Goal: Obtain resource: Download file/media

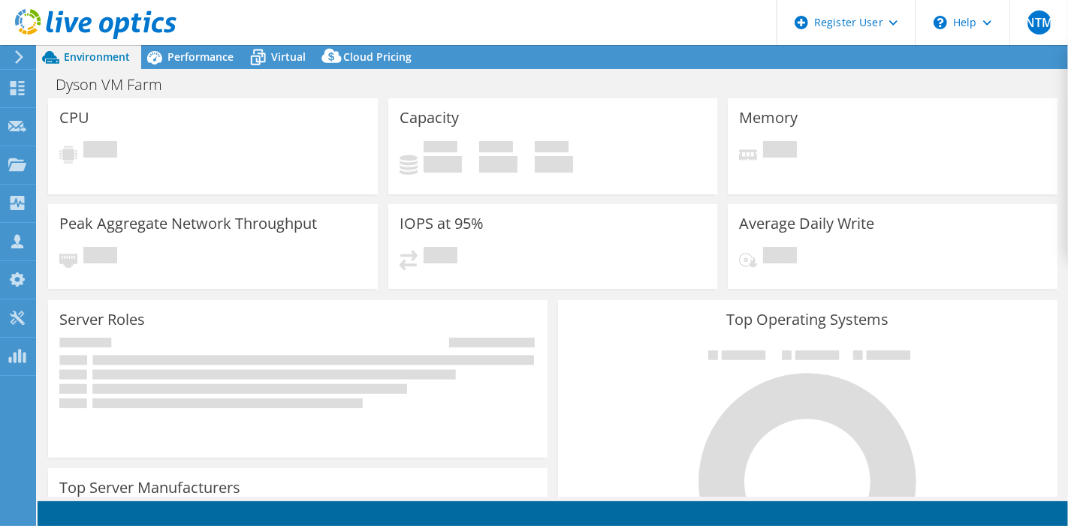
select select "[GEOGRAPHIC_DATA]"
select select "USD"
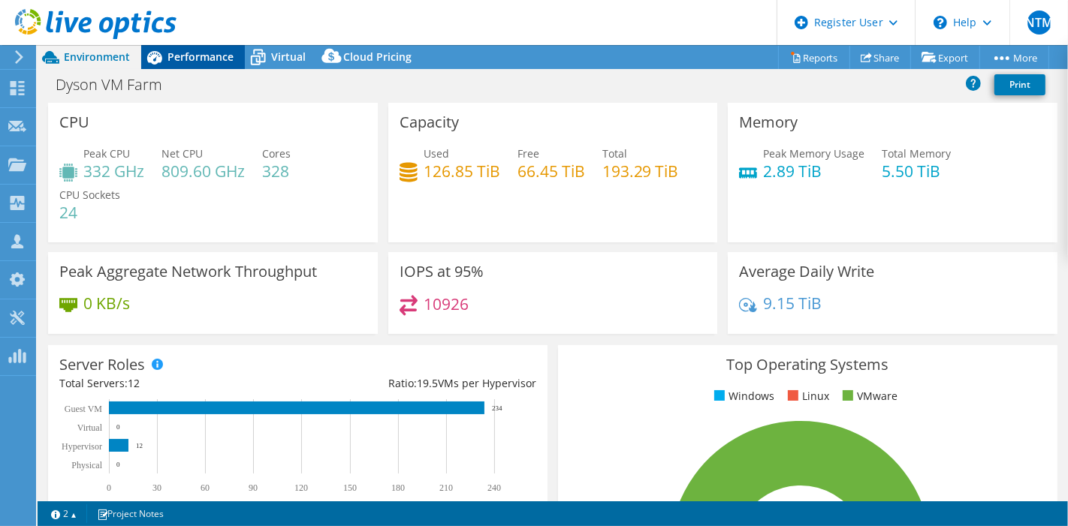
click at [201, 48] on div "Performance" at bounding box center [193, 57] width 104 height 24
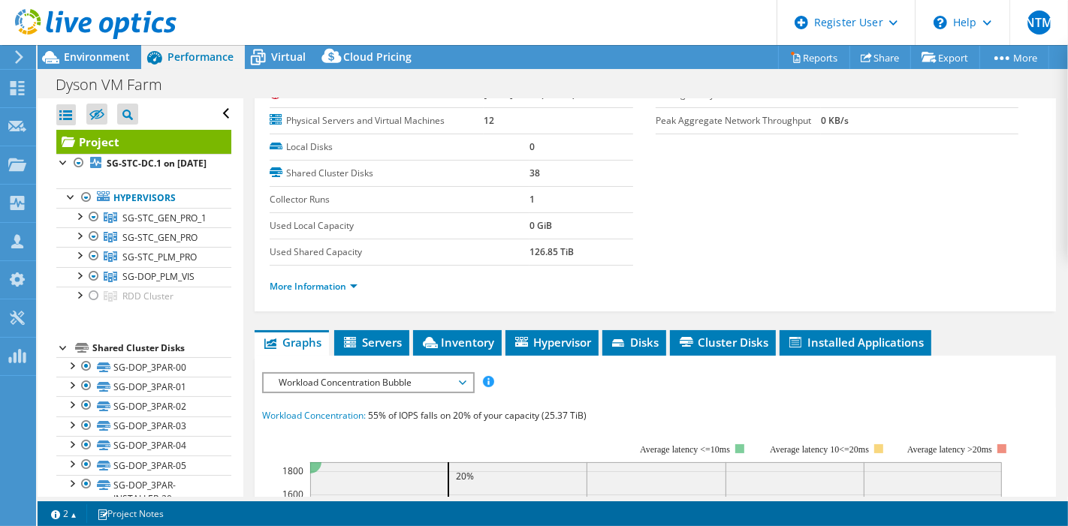
scroll to position [250, 0]
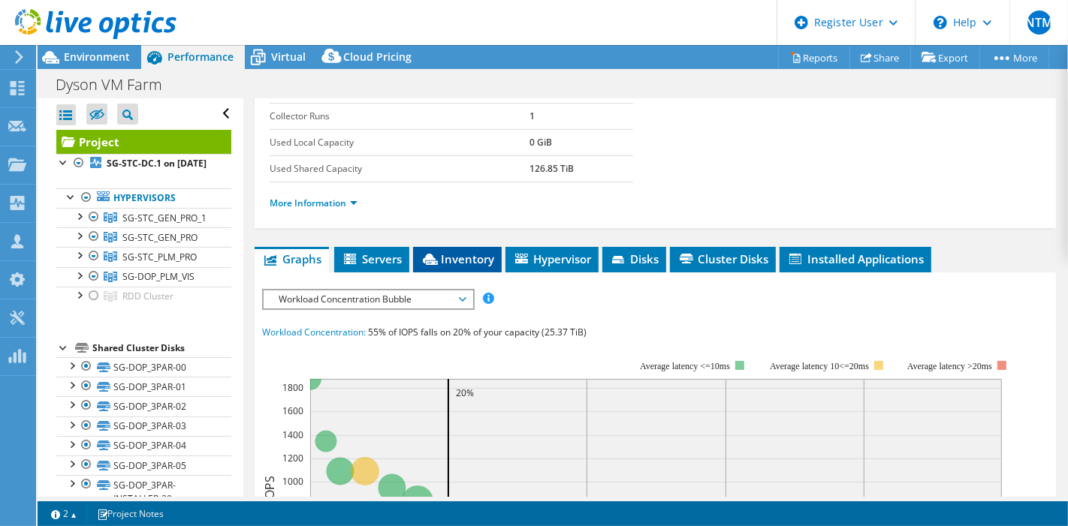
click at [459, 258] on span "Inventory" at bounding box center [457, 259] width 74 height 15
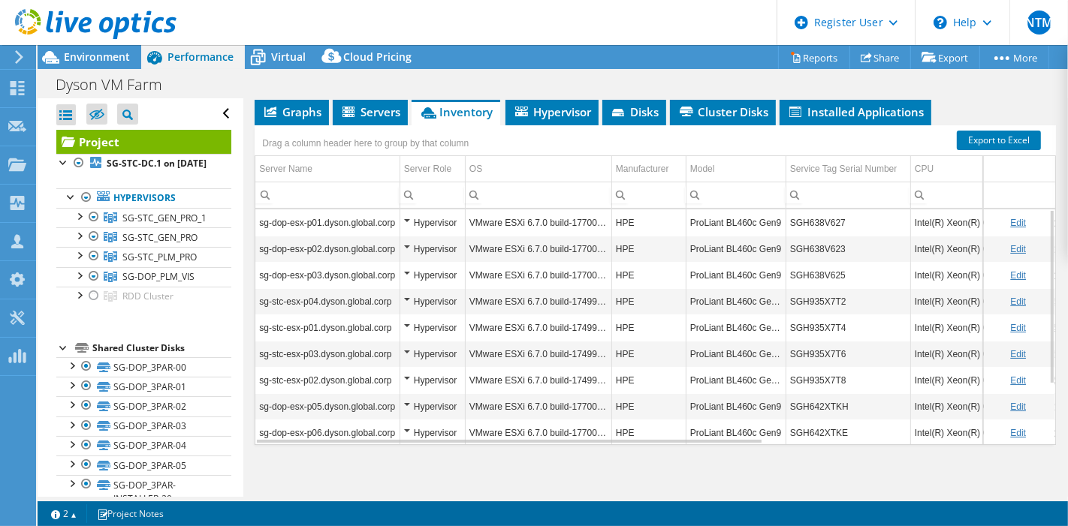
scroll to position [81, 0]
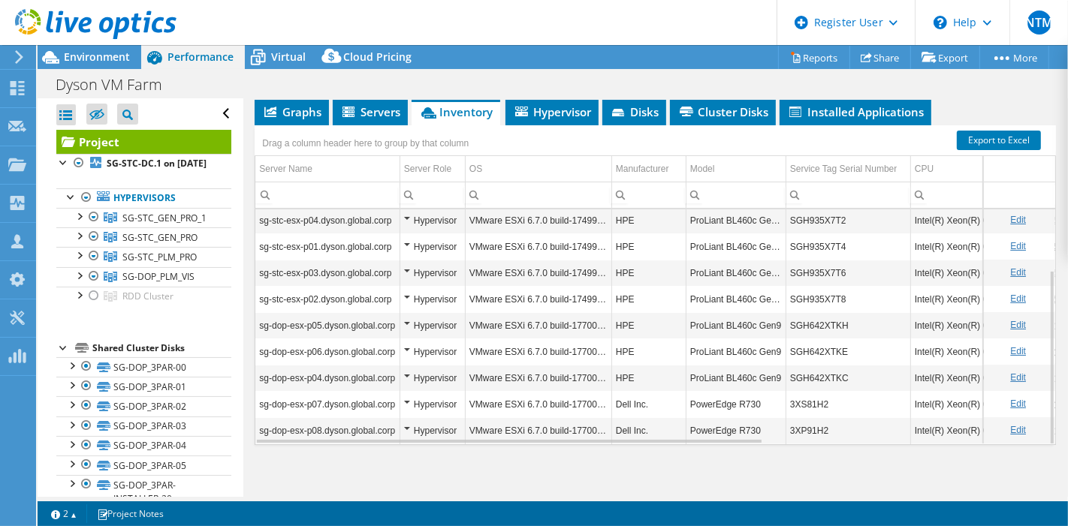
click at [813, 212] on td "SGH935X7T2" at bounding box center [847, 220] width 125 height 26
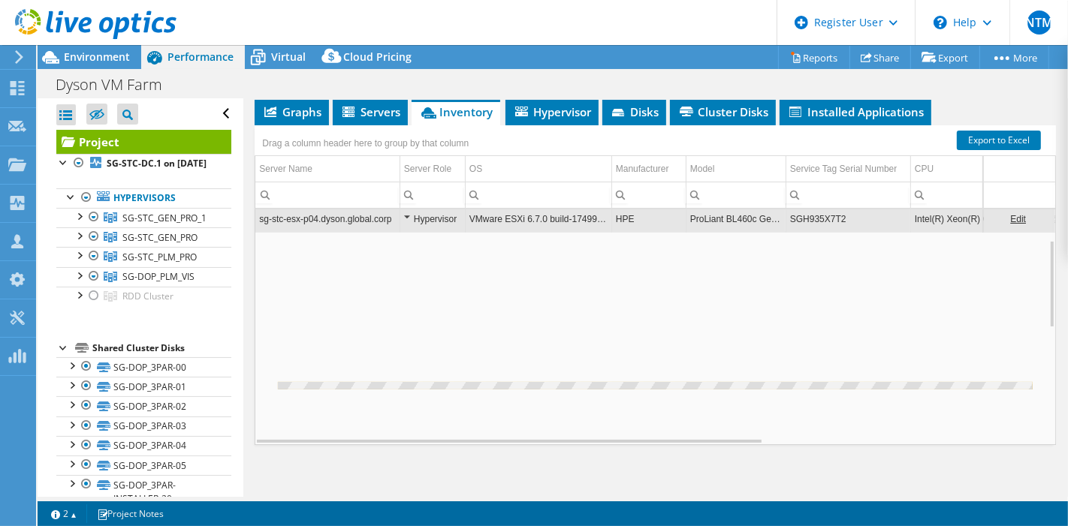
click at [814, 212] on td "SGH935X7T2" at bounding box center [847, 219] width 125 height 26
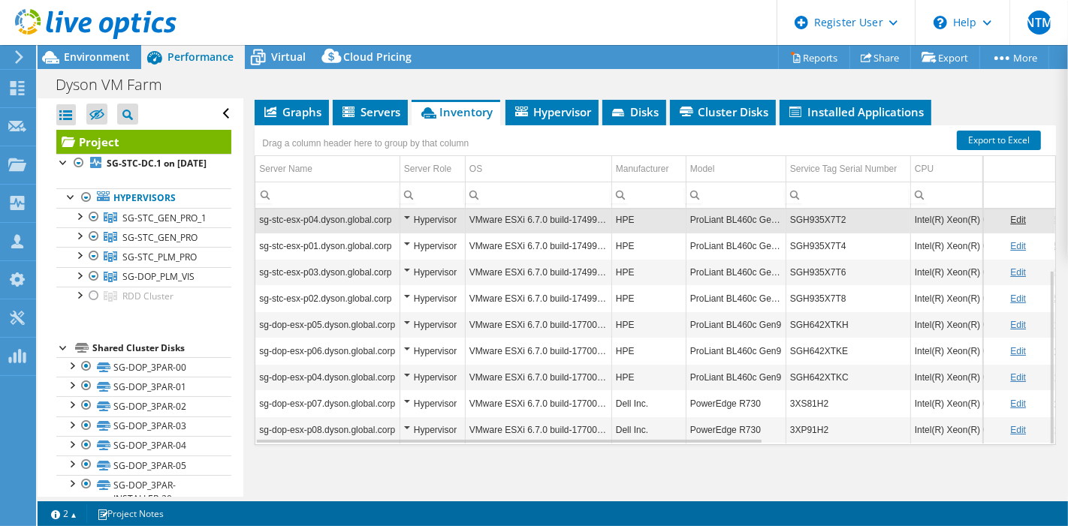
click at [814, 212] on td "SGH935X7T2" at bounding box center [847, 219] width 125 height 26
drag, startPoint x: 845, startPoint y: 211, endPoint x: 782, endPoint y: 212, distance: 62.3
click at [782, 212] on tr "sg-stc-esx-p04.dyson.global.corp Hypervisor VMware ESXi 6.7.0 build-17499825 HP…" at bounding box center [866, 219] width 1222 height 26
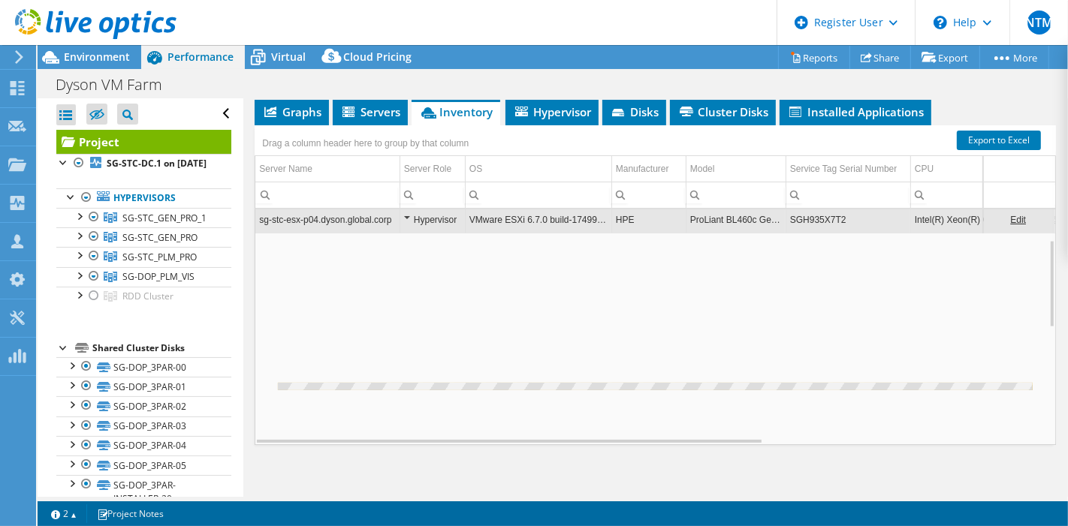
copy tr "SGH935X7T2"
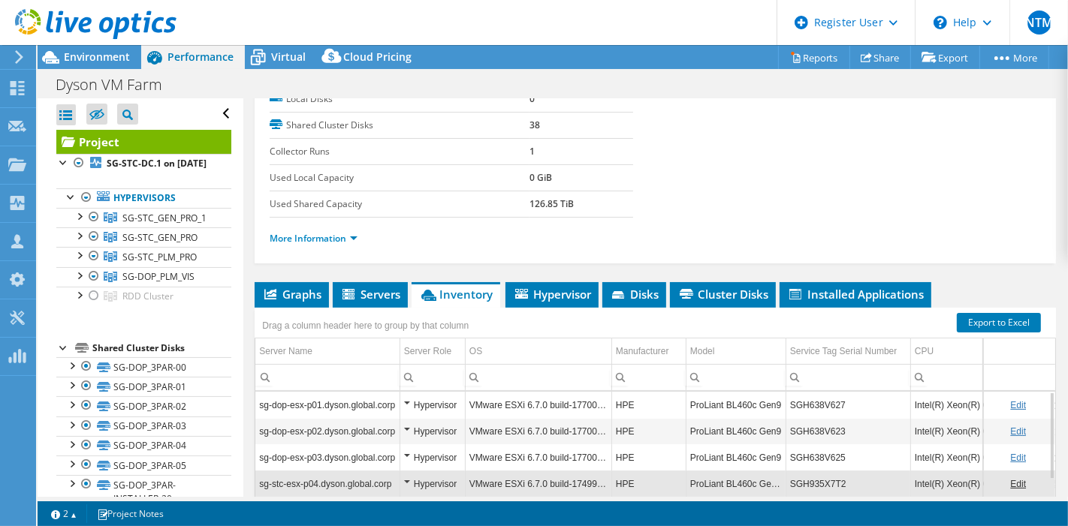
scroll to position [230, 0]
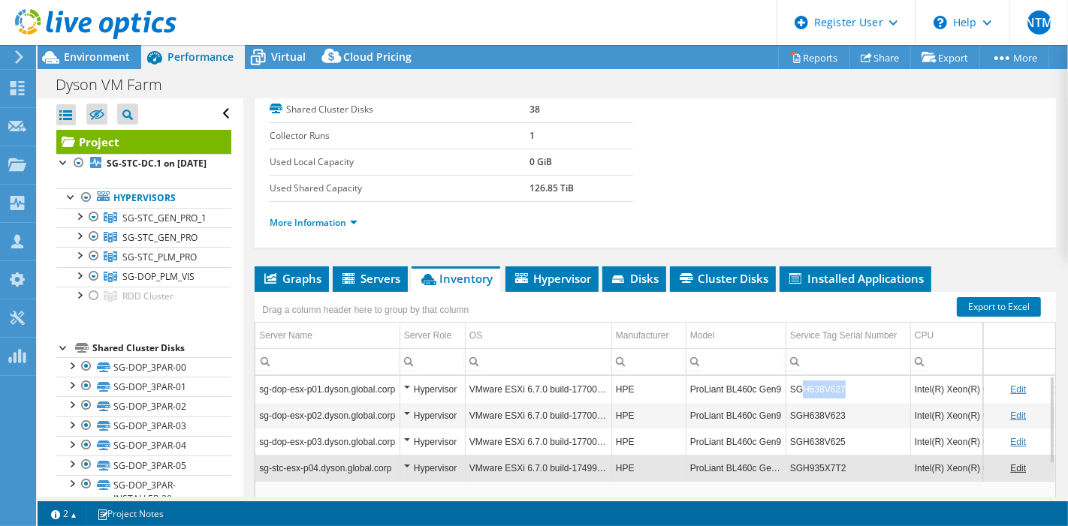
drag, startPoint x: 797, startPoint y: 381, endPoint x: 851, endPoint y: 374, distance: 53.7
click at [851, 376] on td "SGH638V627" at bounding box center [847, 389] width 125 height 26
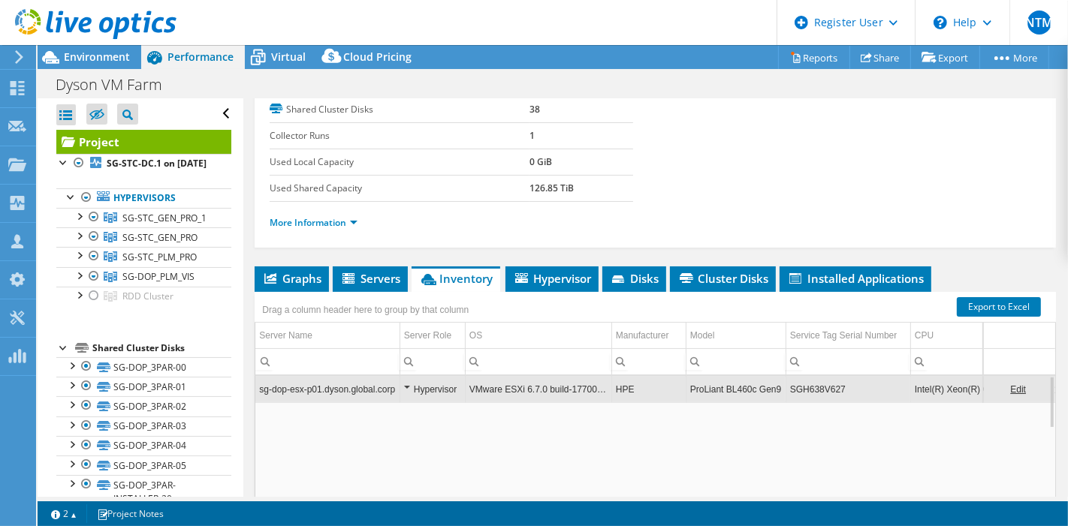
click at [848, 380] on td "SGH638V627" at bounding box center [847, 389] width 125 height 26
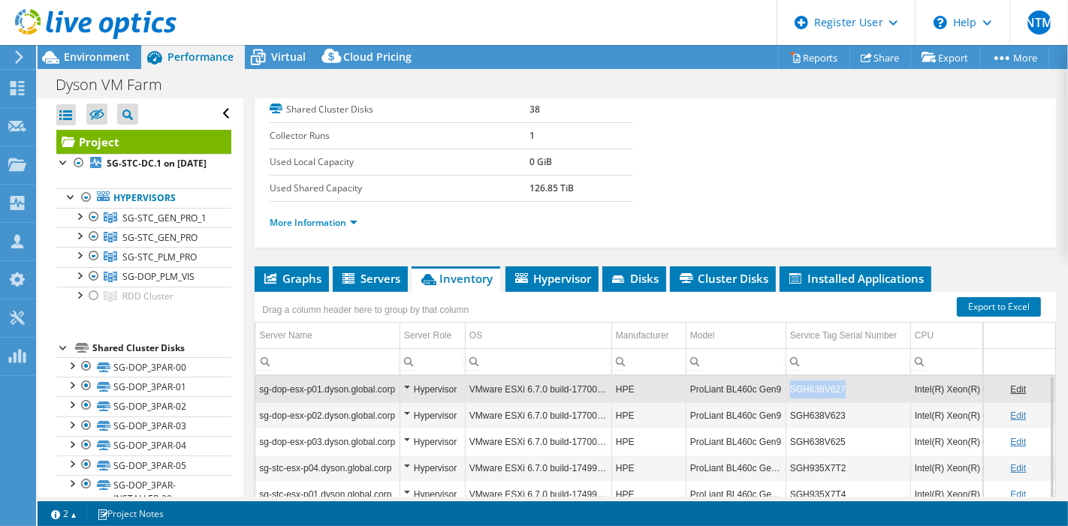
drag, startPoint x: 846, startPoint y: 381, endPoint x: 789, endPoint y: 381, distance: 57.1
click at [789, 381] on td "SGH638V627" at bounding box center [847, 389] width 125 height 26
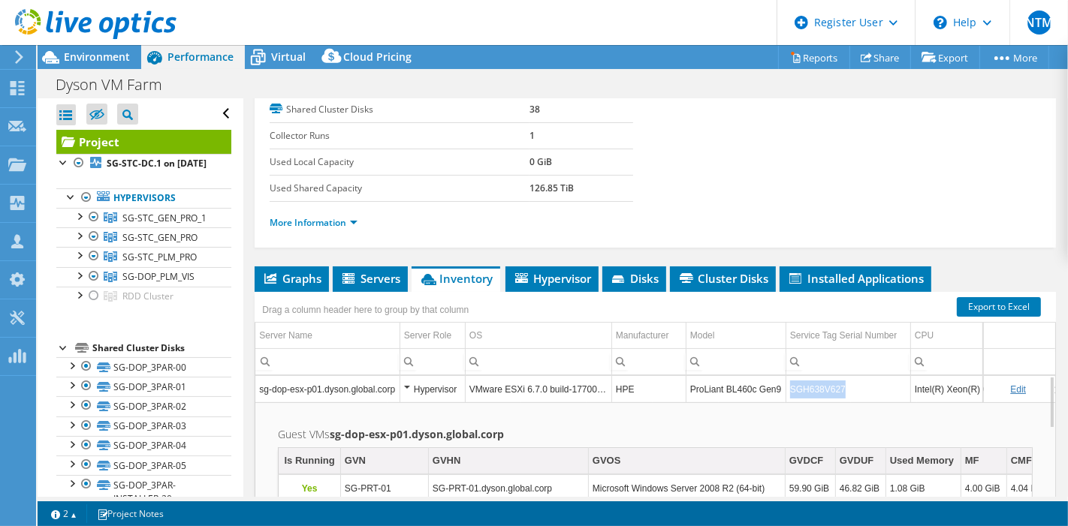
copy td "SGH638V627"
drag, startPoint x: 842, startPoint y: 381, endPoint x: 648, endPoint y: 125, distance: 322.1
click at [788, 376] on td "SGH638V627" at bounding box center [847, 389] width 125 height 26
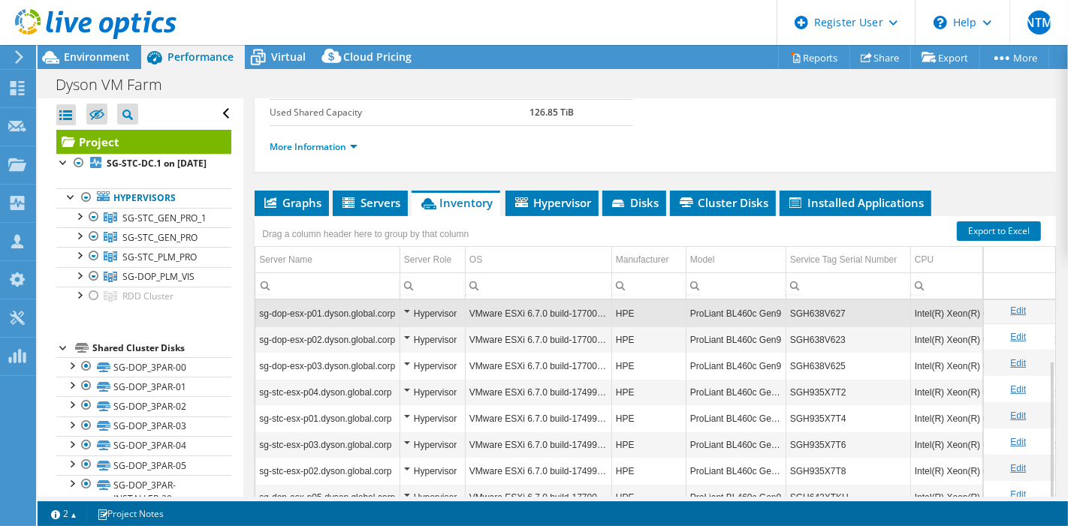
scroll to position [81, 0]
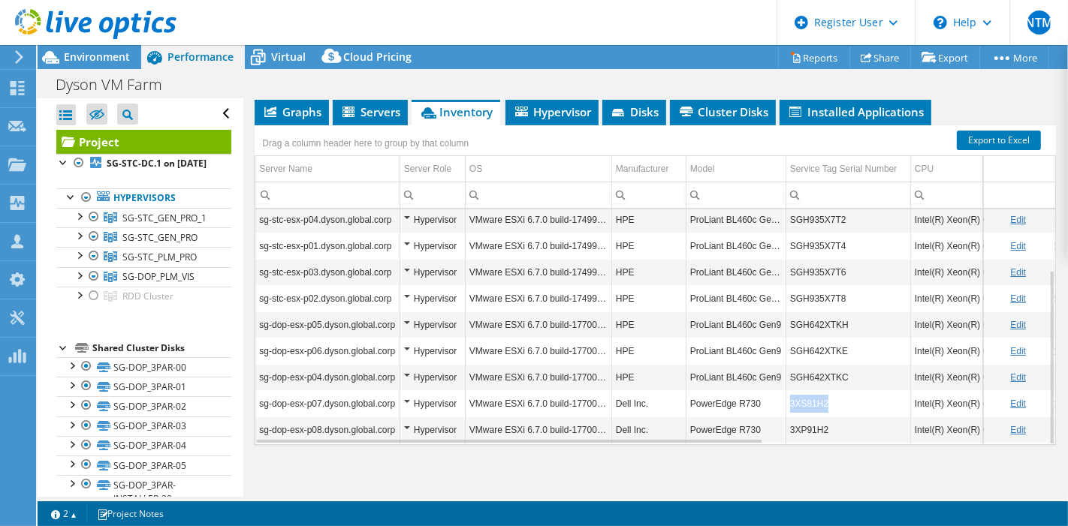
copy td "3XS81H2"
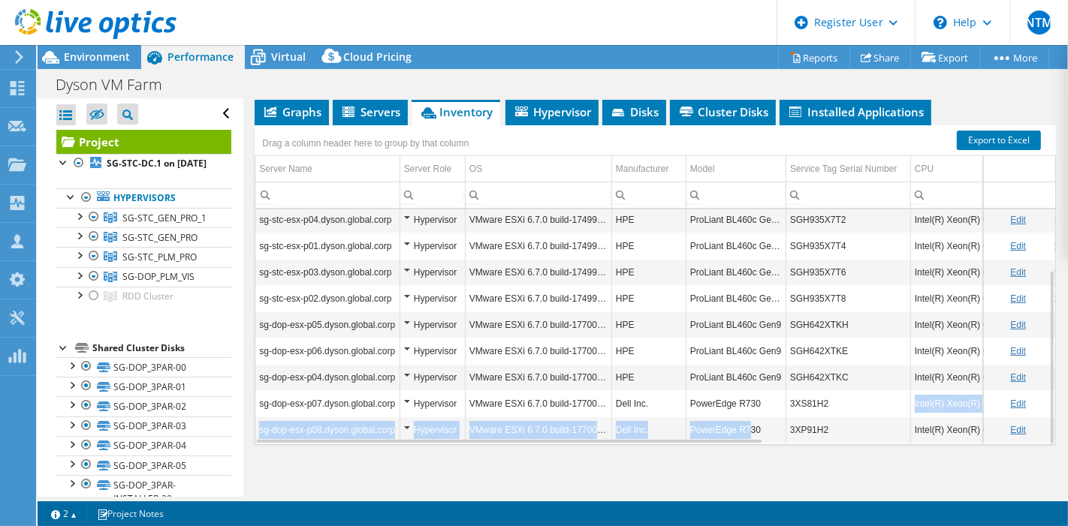
drag, startPoint x: 832, startPoint y: 396, endPoint x: 700, endPoint y: 437, distance: 138.4
click at [709, 435] on div "sg-dop-esx-p01.dyson.global.corp Hypervisor VMware ESXi 6.7.0 build-17700523 HP…" at bounding box center [655, 326] width 800 height 235
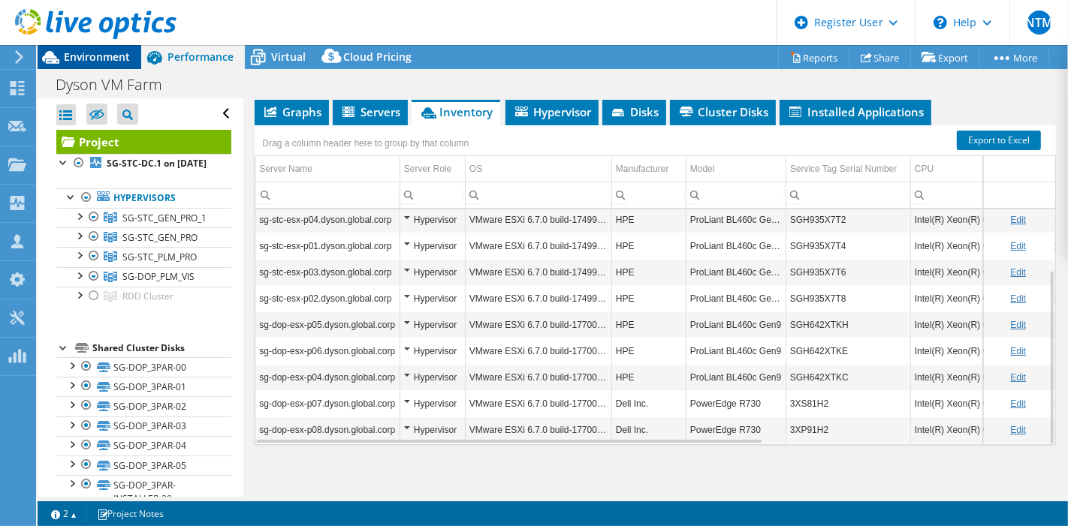
click at [113, 53] on span "Environment" at bounding box center [97, 57] width 66 height 14
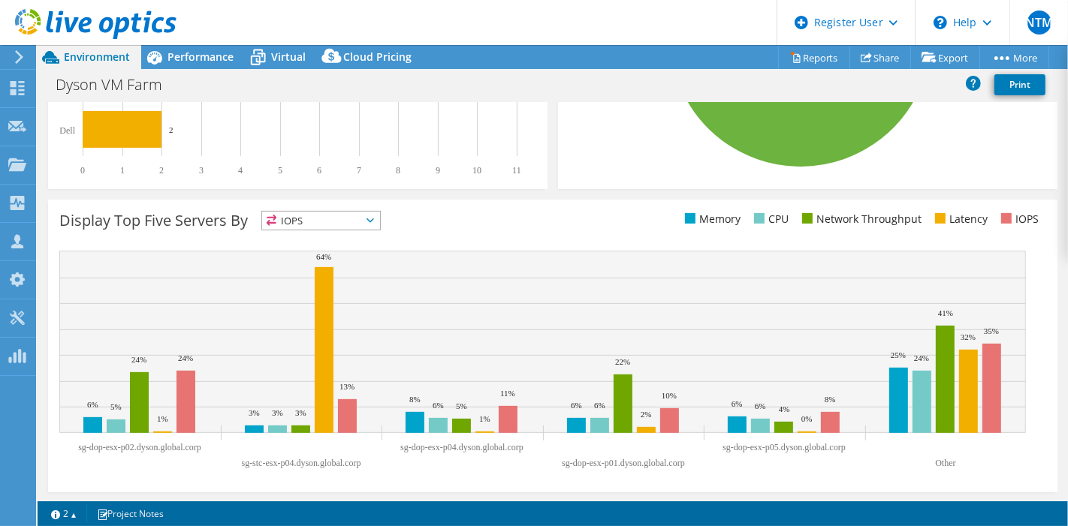
scroll to position [0, 0]
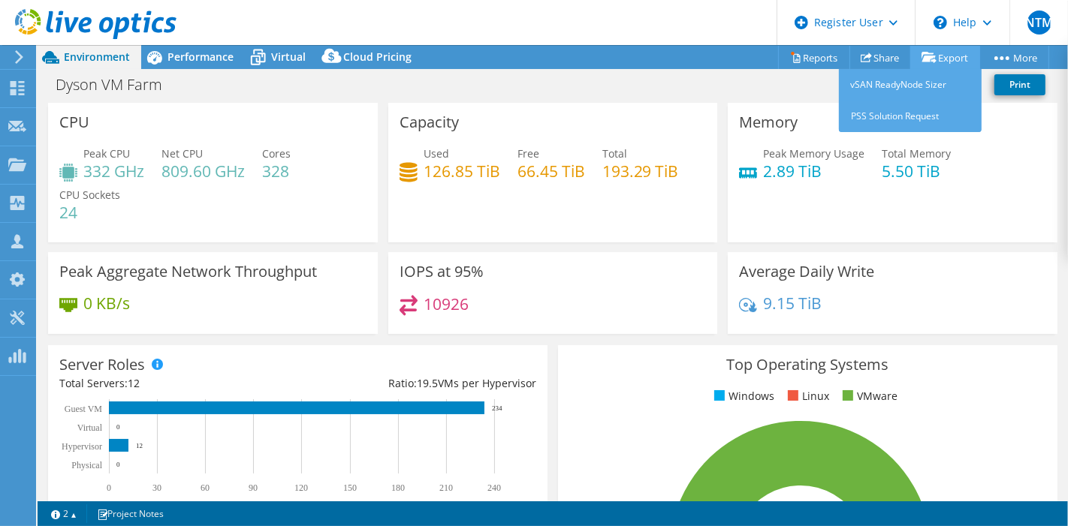
click at [945, 57] on link "Export" at bounding box center [945, 57] width 70 height 23
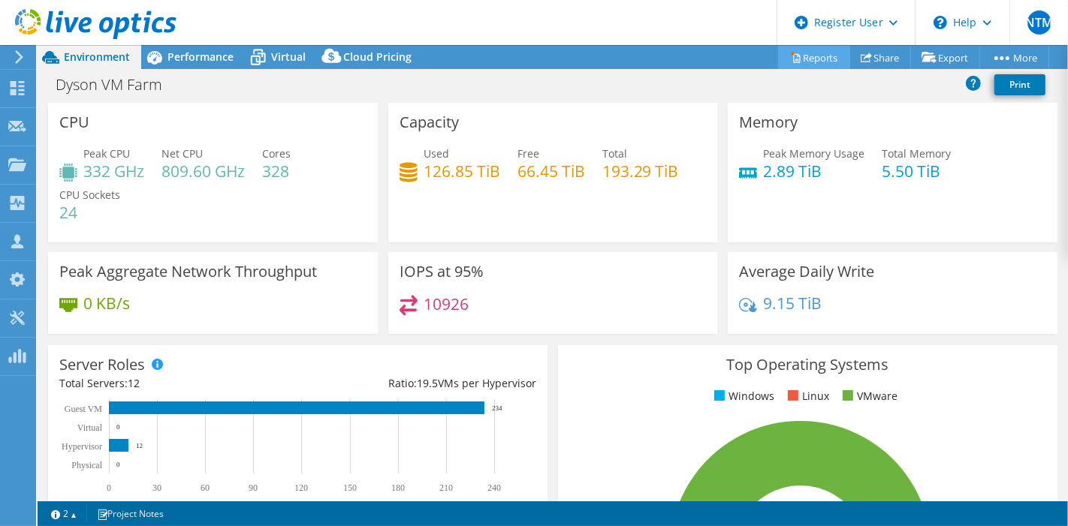
click at [815, 62] on link "Reports" at bounding box center [814, 57] width 72 height 23
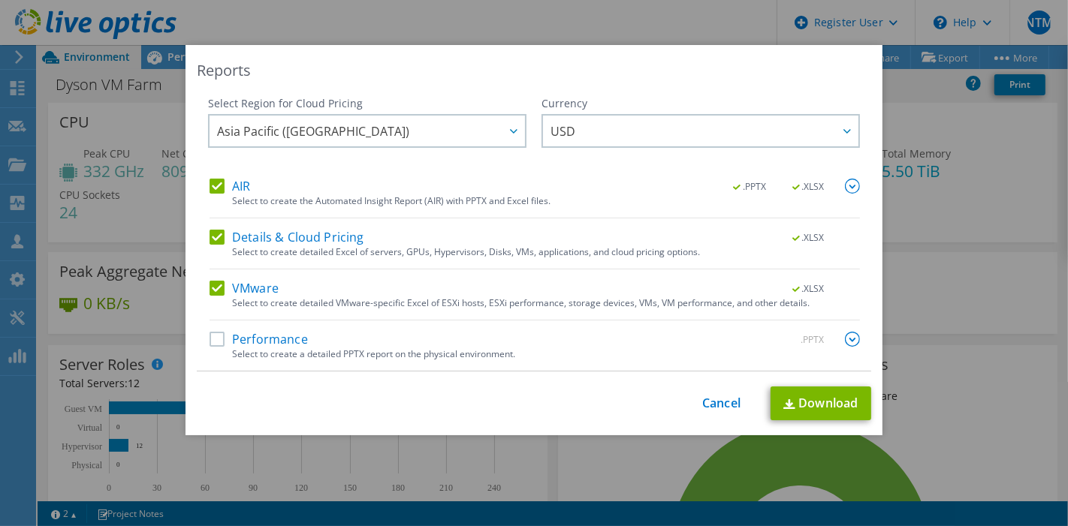
click at [209, 183] on label "AIR" at bounding box center [229, 186] width 41 height 15
click at [0, 0] on input "AIR" at bounding box center [0, 0] width 0 height 0
click at [209, 240] on label "Details & Cloud Pricing" at bounding box center [286, 237] width 155 height 15
click at [0, 0] on input "Details & Cloud Pricing" at bounding box center [0, 0] width 0 height 0
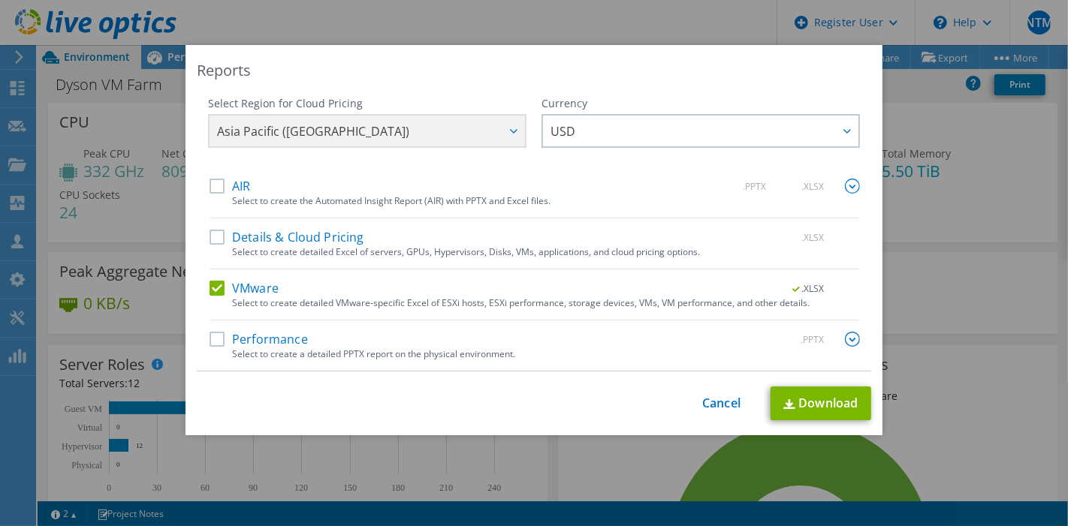
click at [212, 303] on div "VMware .XLSX Select to create detailed VMware-specific Excel of ESXi hosts, ESX…" at bounding box center [534, 301] width 650 height 40
click at [209, 285] on label "VMware" at bounding box center [243, 288] width 69 height 15
click at [0, 0] on input "VMware" at bounding box center [0, 0] width 0 height 0
click at [212, 332] on label "Performance" at bounding box center [258, 339] width 98 height 15
click at [0, 0] on input "Performance" at bounding box center [0, 0] width 0 height 0
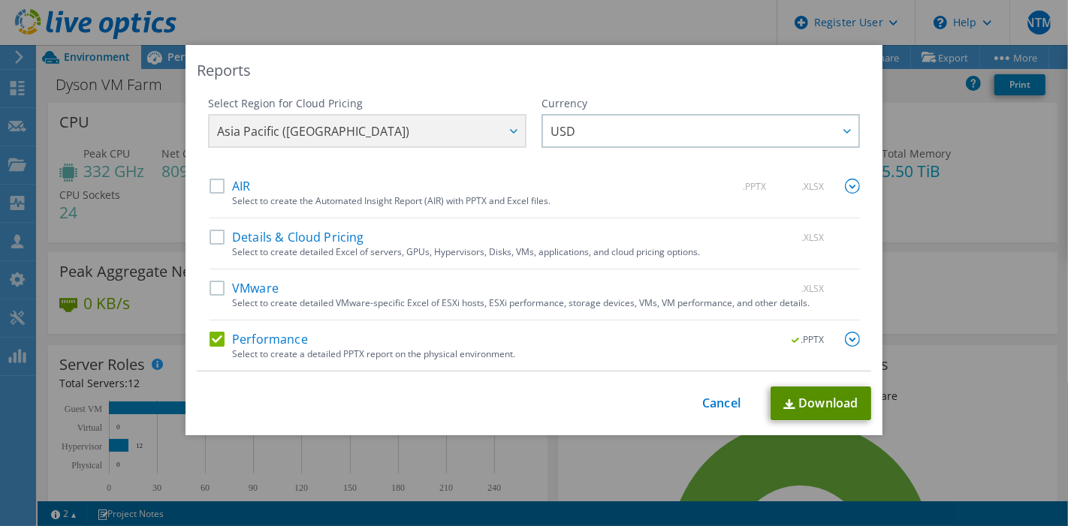
drag, startPoint x: 777, startPoint y: 396, endPoint x: 793, endPoint y: 406, distance: 18.5
click at [793, 406] on link "Download" at bounding box center [820, 404] width 101 height 34
click at [717, 410] on div "This process may take a while, please wait... Cancel Download" at bounding box center [534, 404] width 674 height 34
click at [708, 396] on link "Cancel" at bounding box center [721, 403] width 38 height 14
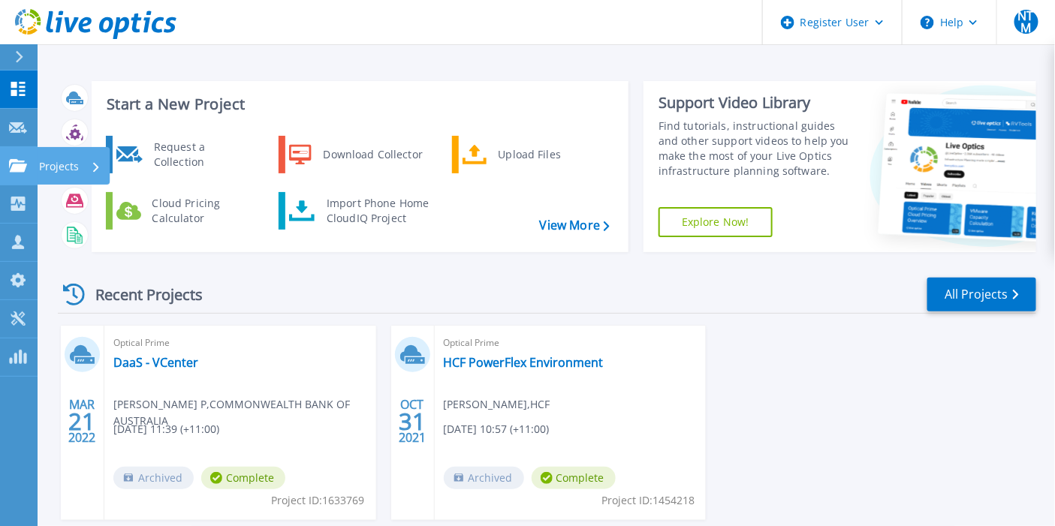
click at [20, 154] on link "Projects Projects" at bounding box center [19, 166] width 38 height 38
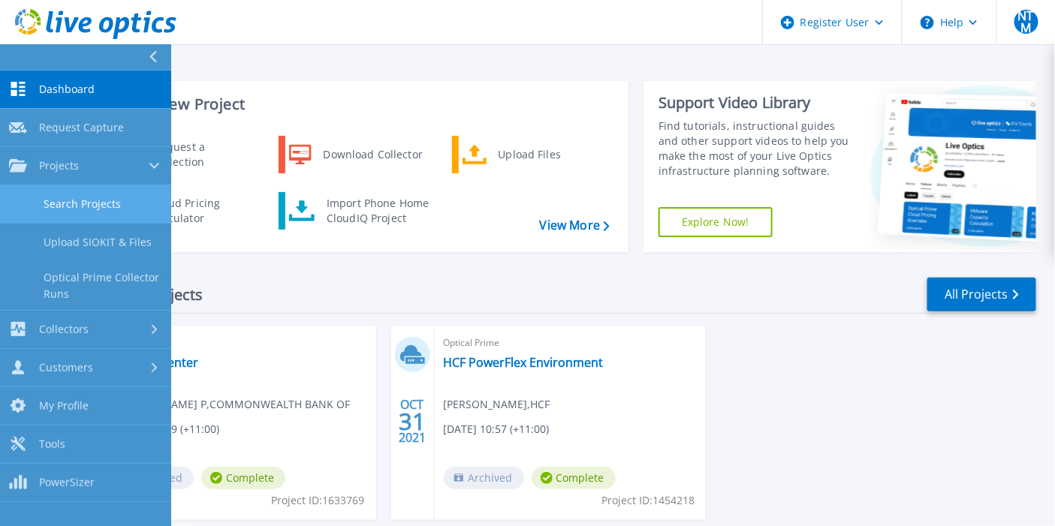
click at [94, 205] on link "Search Projects" at bounding box center [85, 204] width 171 height 38
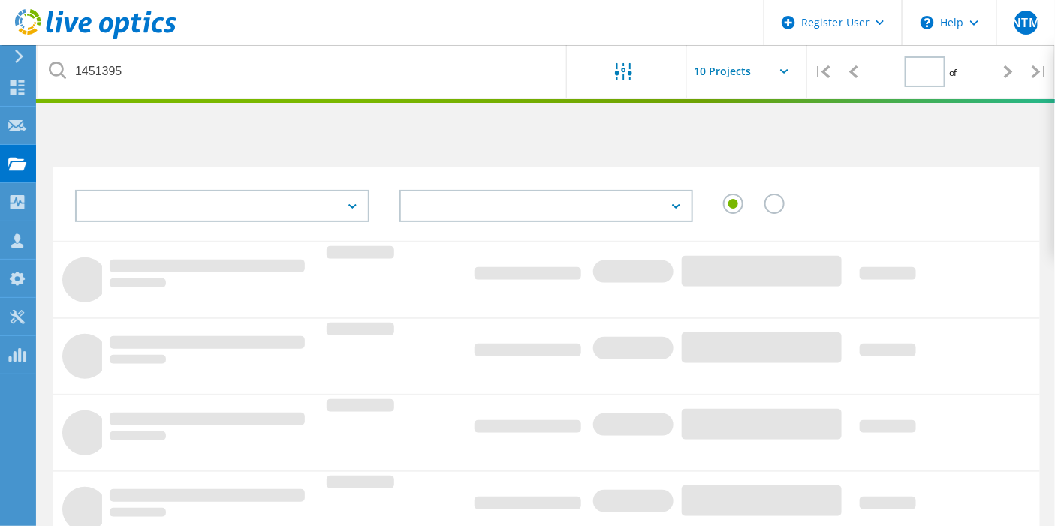
type input "1"
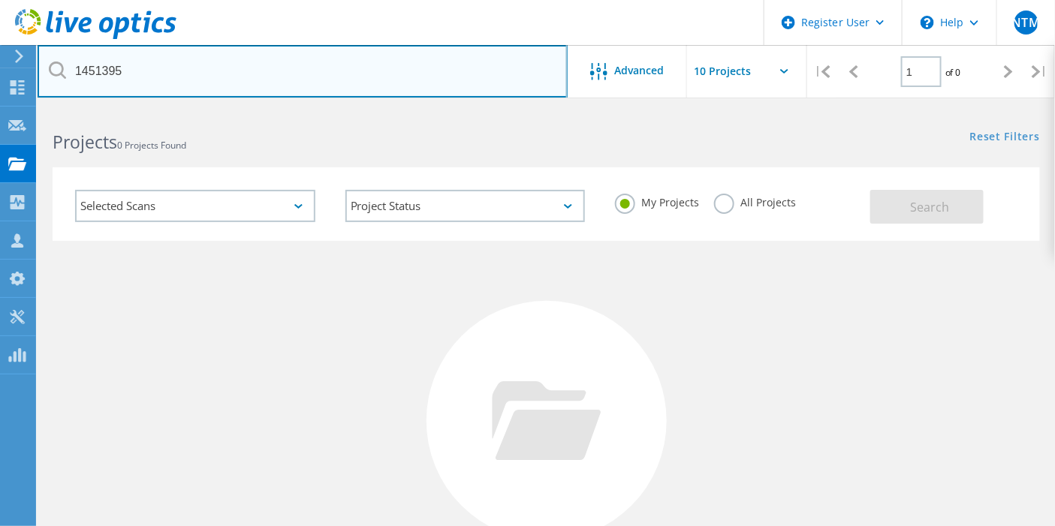
drag, startPoint x: 179, startPoint y: 53, endPoint x: 41, endPoint y: 74, distance: 138.9
click at [41, 74] on input "1451395" at bounding box center [303, 71] width 530 height 53
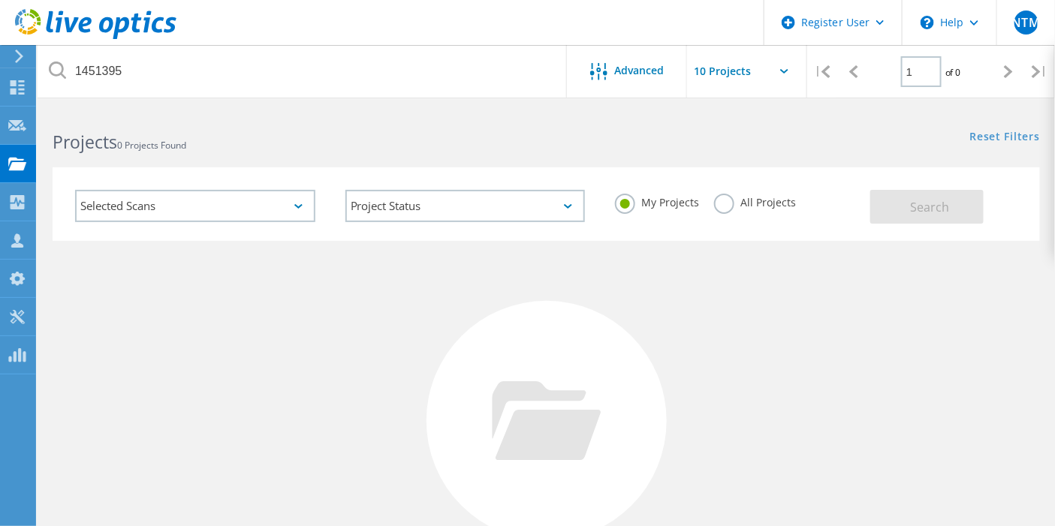
click at [724, 204] on label "All Projects" at bounding box center [755, 201] width 82 height 14
click at [0, 0] on input "All Projects" at bounding box center [0, 0] width 0 height 0
click at [981, 206] on button "Search" at bounding box center [926, 207] width 113 height 34
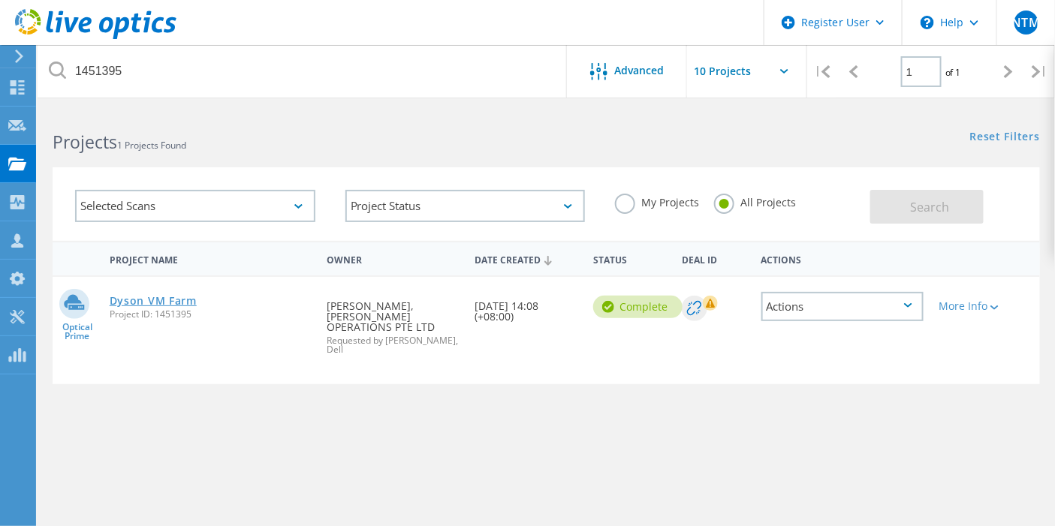
click at [197, 298] on link "Dyson VM Farm" at bounding box center [153, 301] width 87 height 11
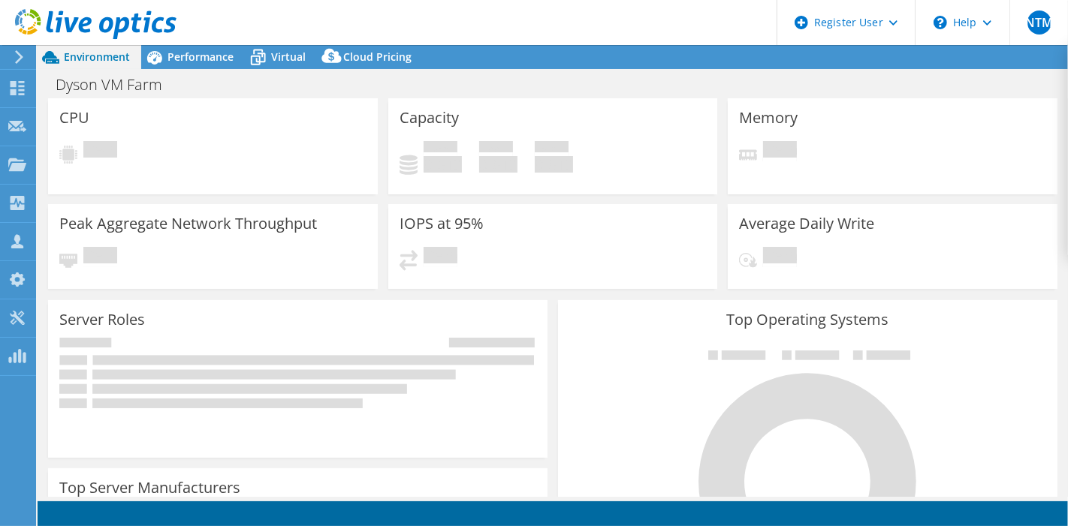
select select "[GEOGRAPHIC_DATA]"
select select "USD"
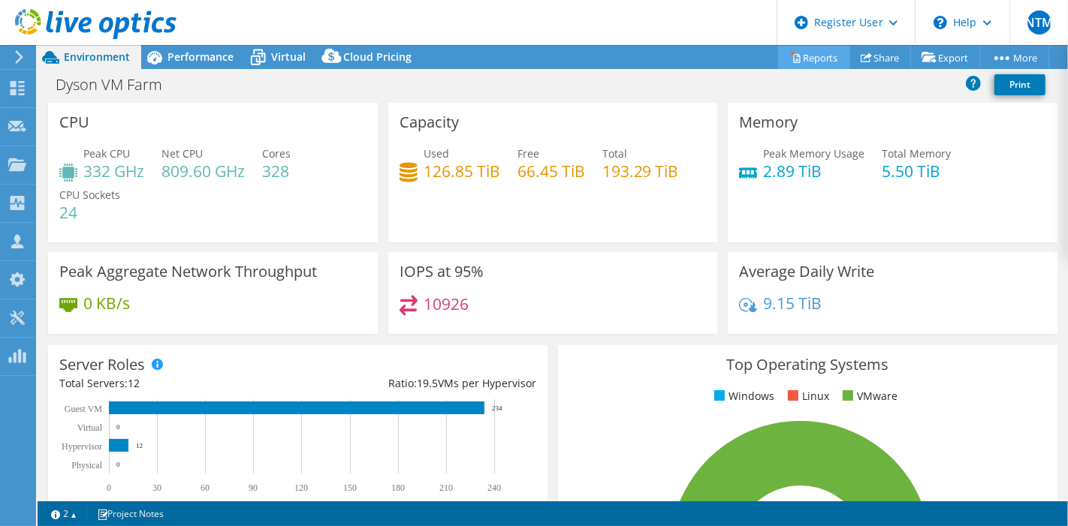
click at [800, 56] on link "Reports" at bounding box center [814, 57] width 72 height 23
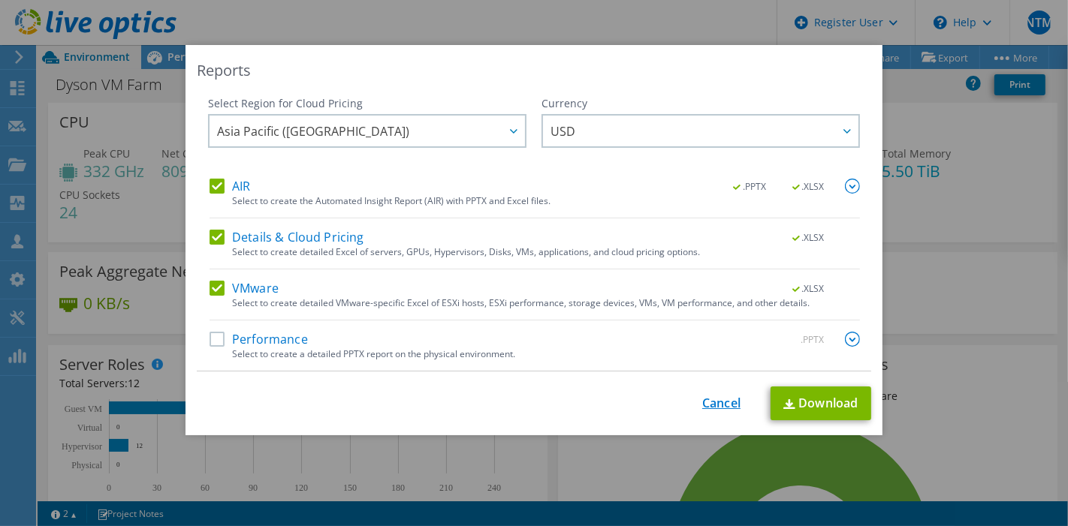
click at [723, 402] on link "Cancel" at bounding box center [721, 403] width 38 height 14
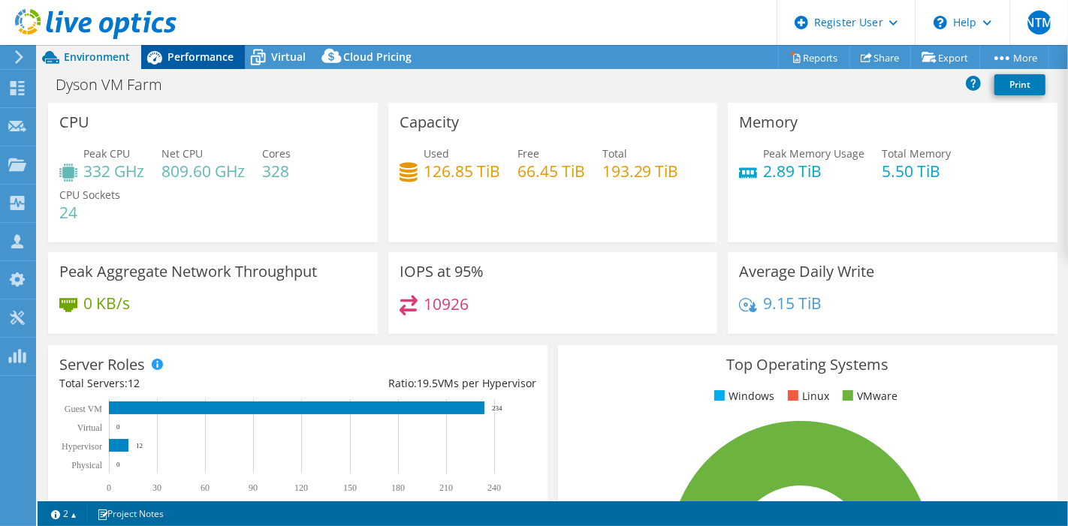
click at [203, 56] on span "Performance" at bounding box center [200, 57] width 66 height 14
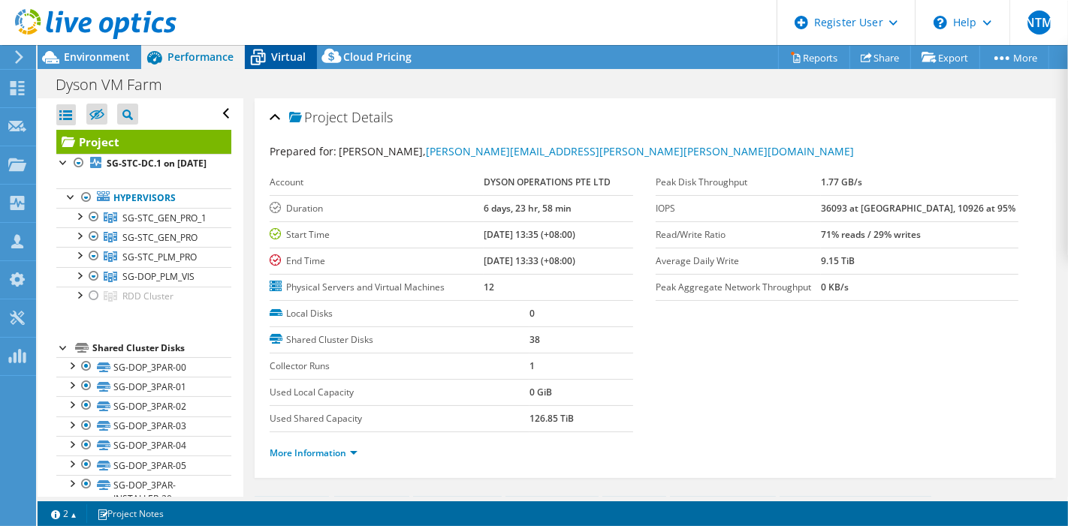
click at [289, 56] on span "Virtual" at bounding box center [288, 57] width 35 height 14
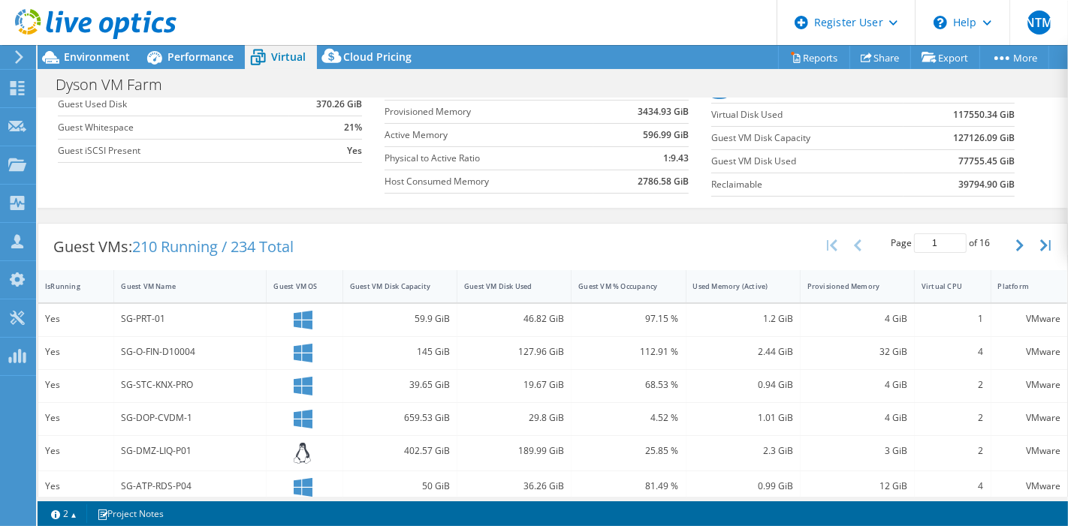
scroll to position [171, 0]
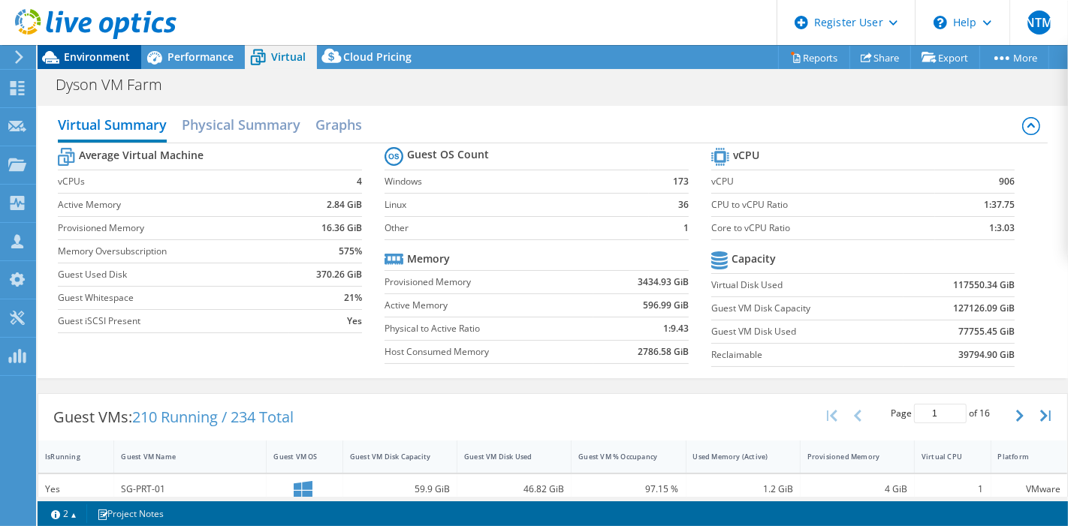
click at [96, 68] on div "Environment" at bounding box center [90, 57] width 104 height 24
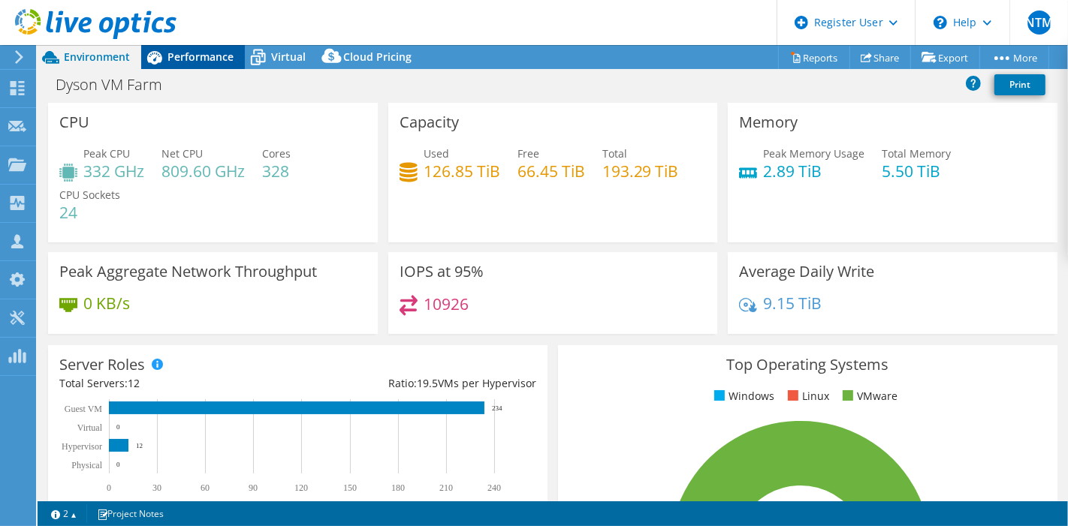
click at [204, 59] on span "Performance" at bounding box center [200, 57] width 66 height 14
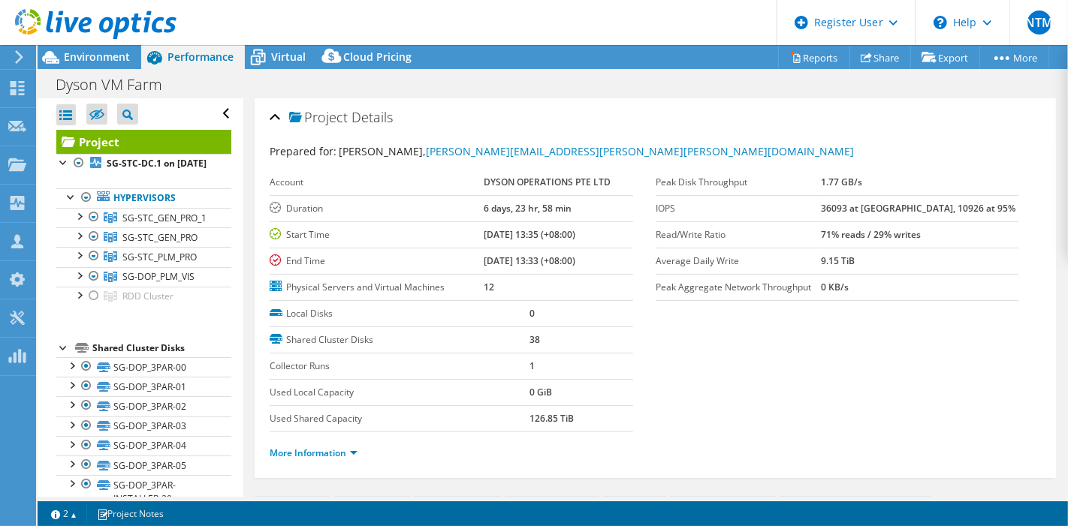
drag, startPoint x: 852, startPoint y: 231, endPoint x: 950, endPoint y: 229, distance: 98.4
click at [950, 229] on tr "Read/Write Ratio 71% reads / 29% writes" at bounding box center [836, 234] width 363 height 26
click at [884, 432] on div "More Information" at bounding box center [655, 453] width 771 height 42
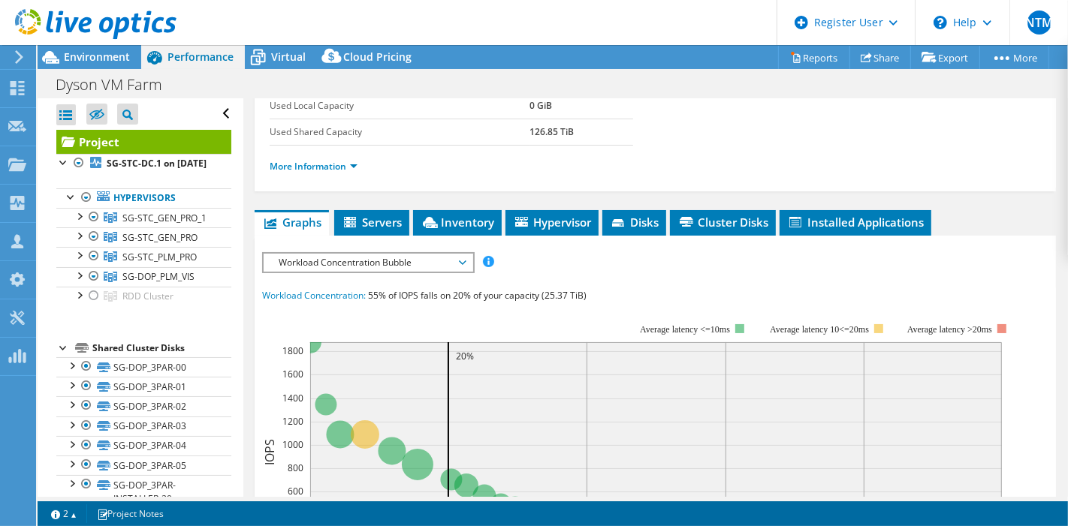
scroll to position [270, 0]
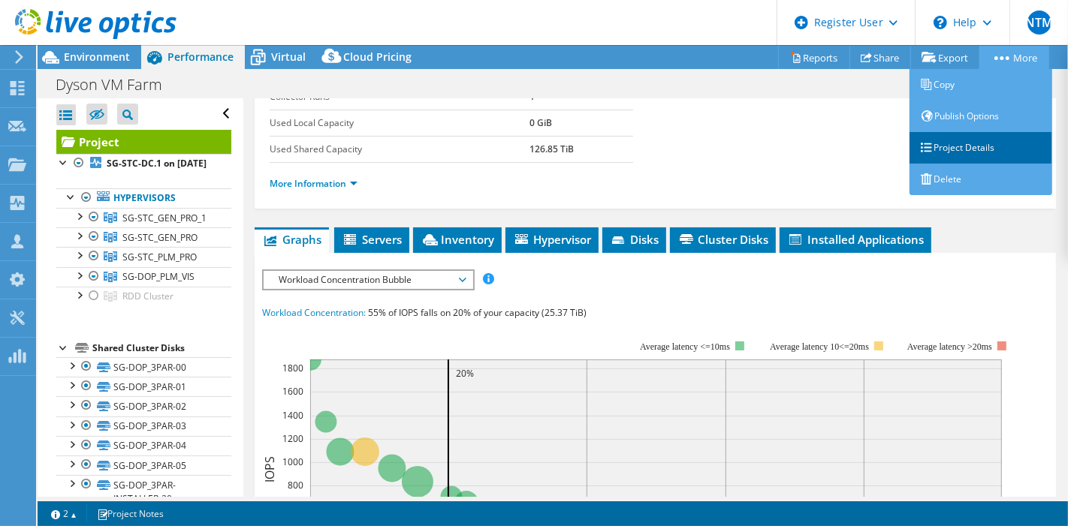
click at [959, 159] on link "Project Details" at bounding box center [980, 148] width 143 height 32
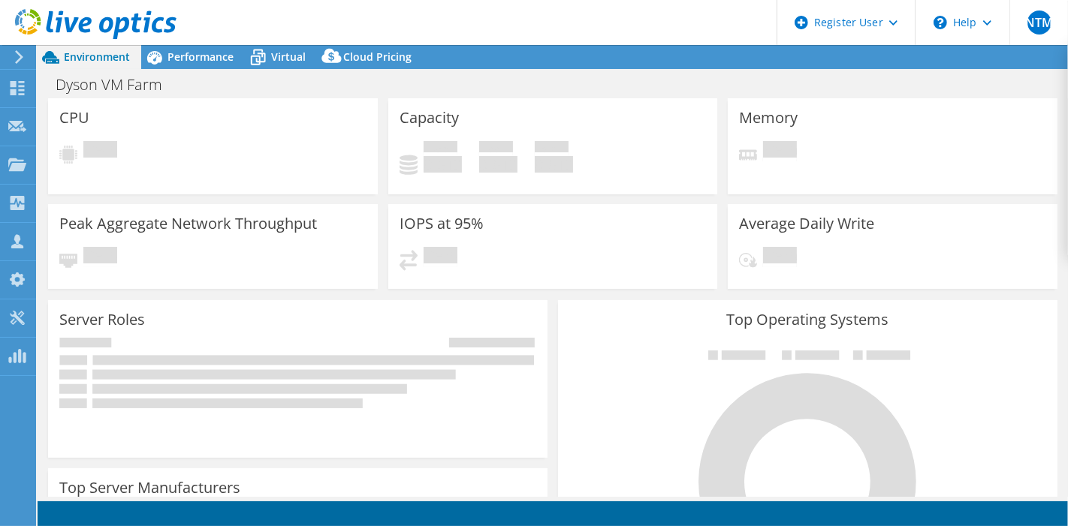
select select "[GEOGRAPHIC_DATA]"
select select "USD"
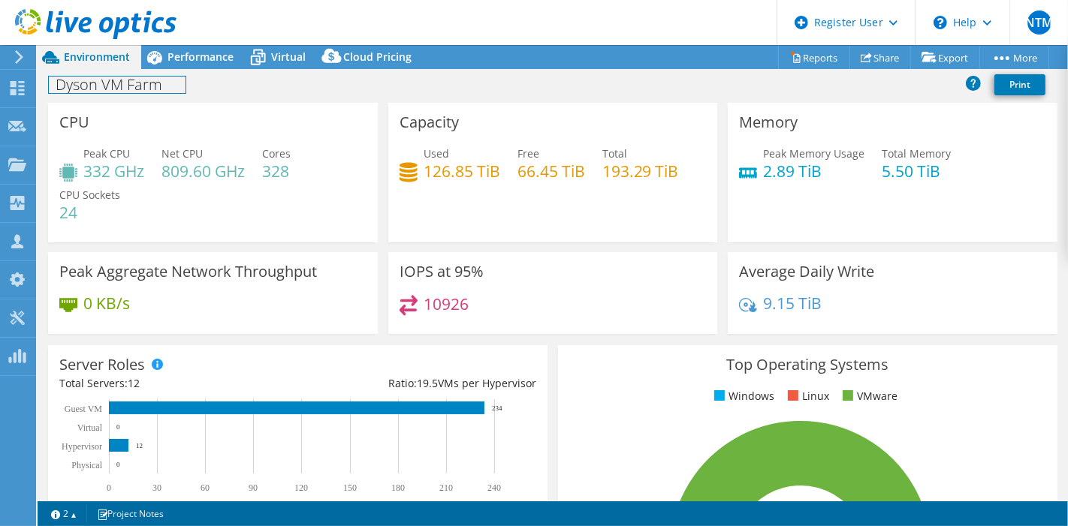
click at [99, 81] on h1 "Dyson VM Farm" at bounding box center [117, 85] width 137 height 17
click at [12, 62] on div at bounding box center [16, 57] width 17 height 14
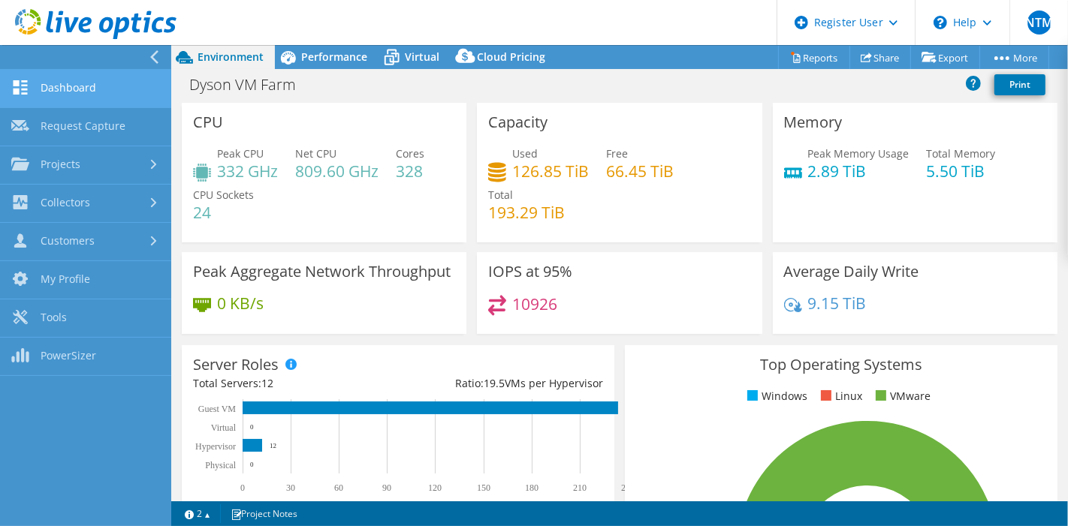
click at [119, 93] on link "Dashboard" at bounding box center [85, 89] width 171 height 38
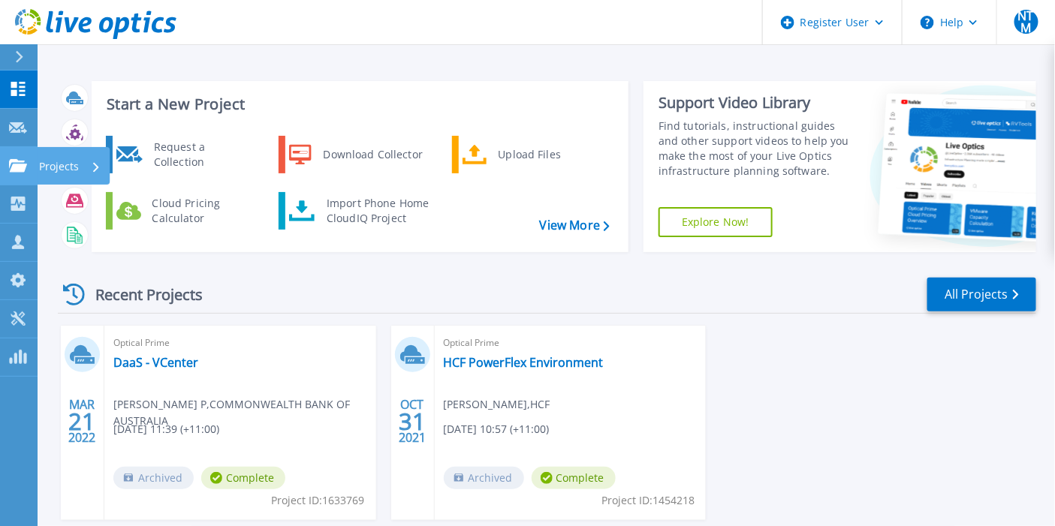
click at [21, 165] on icon at bounding box center [18, 165] width 18 height 13
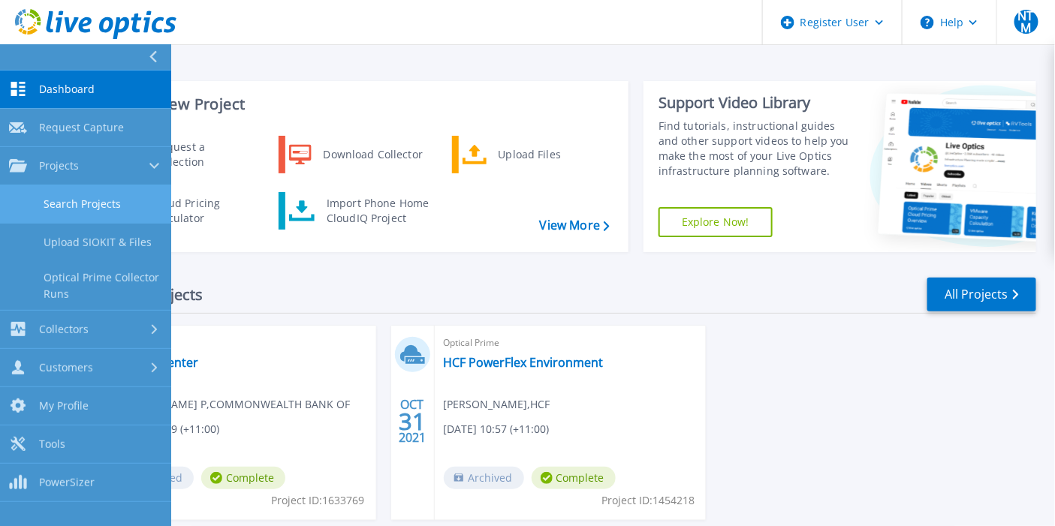
click at [50, 195] on link "Search Projects" at bounding box center [85, 204] width 171 height 38
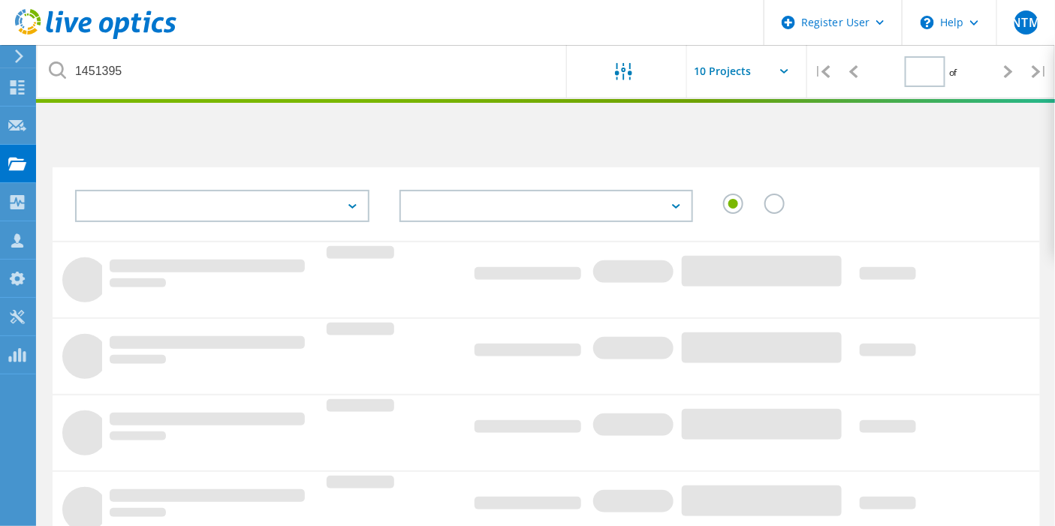
type input "1"
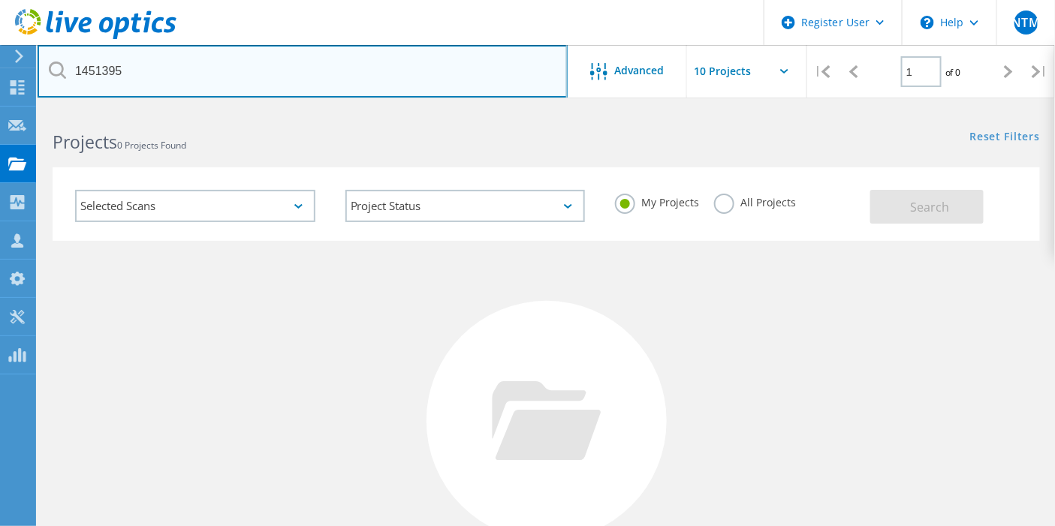
drag, startPoint x: 188, startPoint y: 68, endPoint x: 45, endPoint y: 71, distance: 143.4
click at [45, 71] on input "1451395" at bounding box center [303, 71] width 530 height 53
